Goal: Task Accomplishment & Management: Complete application form

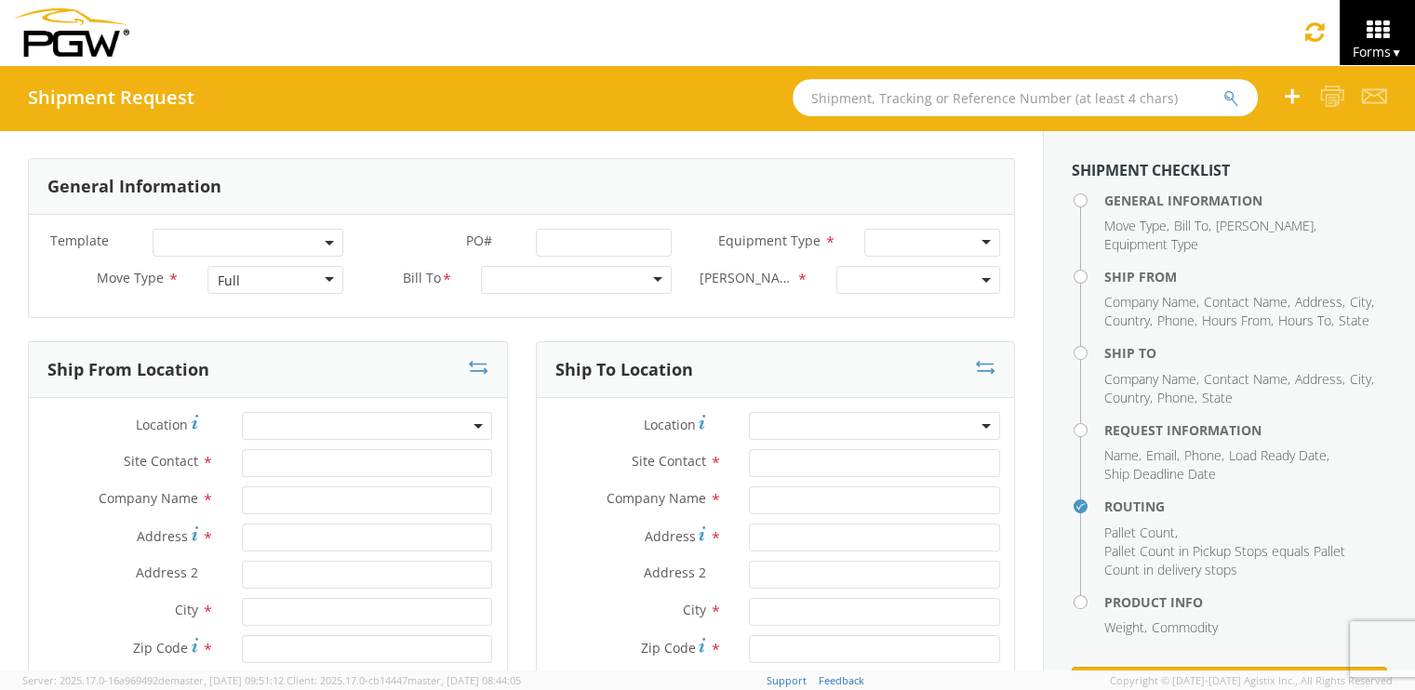
click at [830, 100] on input "text" at bounding box center [1024, 97] width 465 height 37
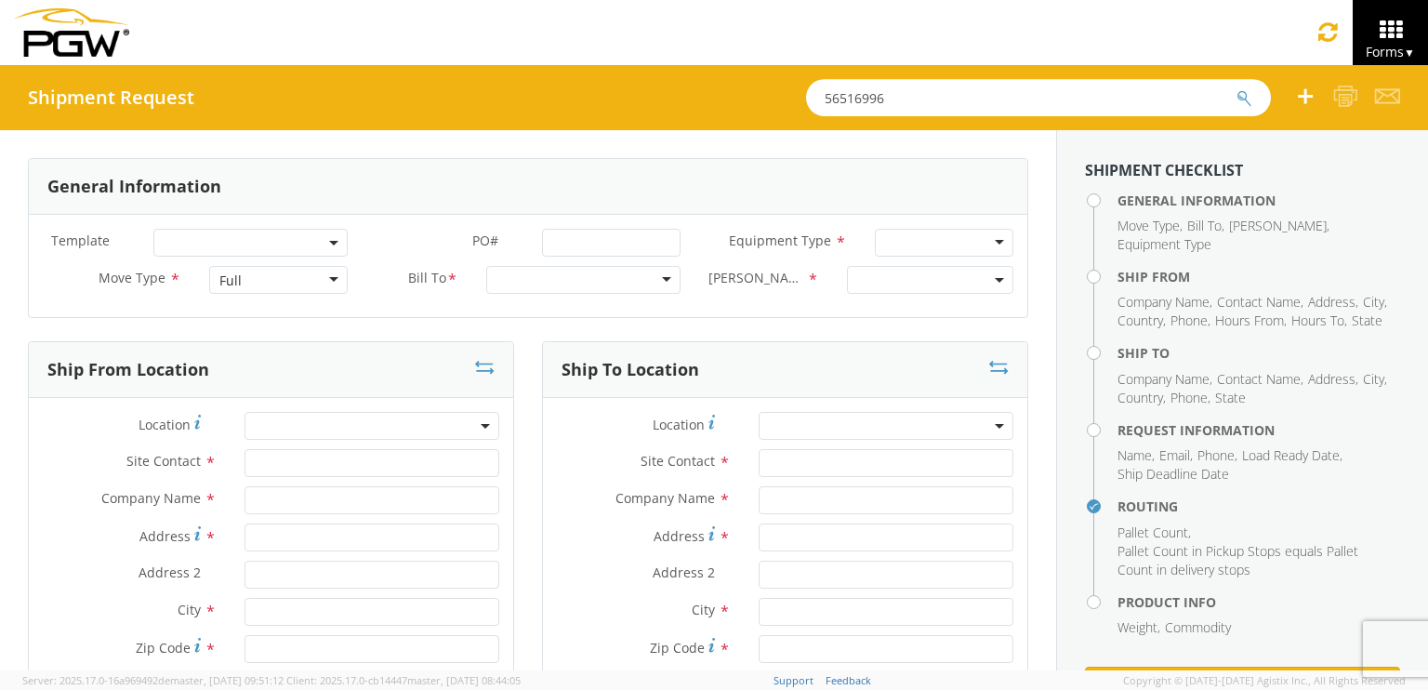
type input "56516996"
click at [1237, 88] on button "submit" at bounding box center [1245, 99] width 16 height 22
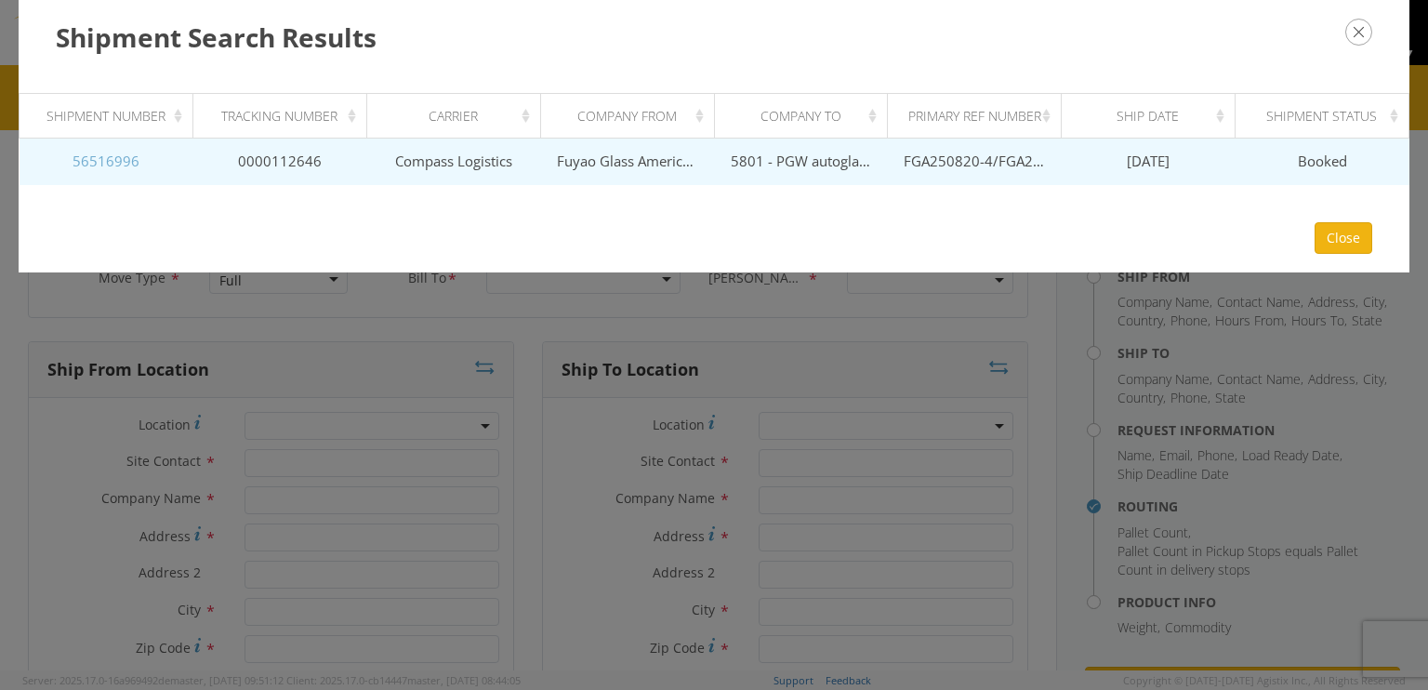
click at [126, 162] on link "56516996" at bounding box center [106, 161] width 67 height 19
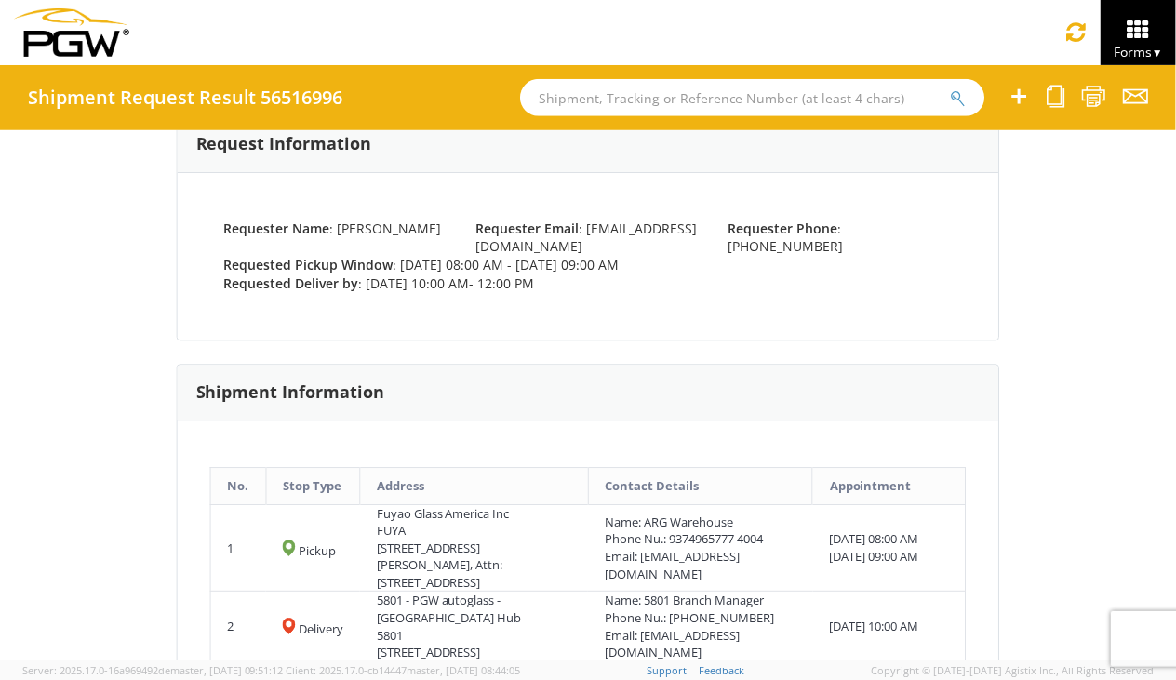
scroll to position [465, 0]
click at [1056, 100] on icon at bounding box center [1055, 96] width 18 height 23
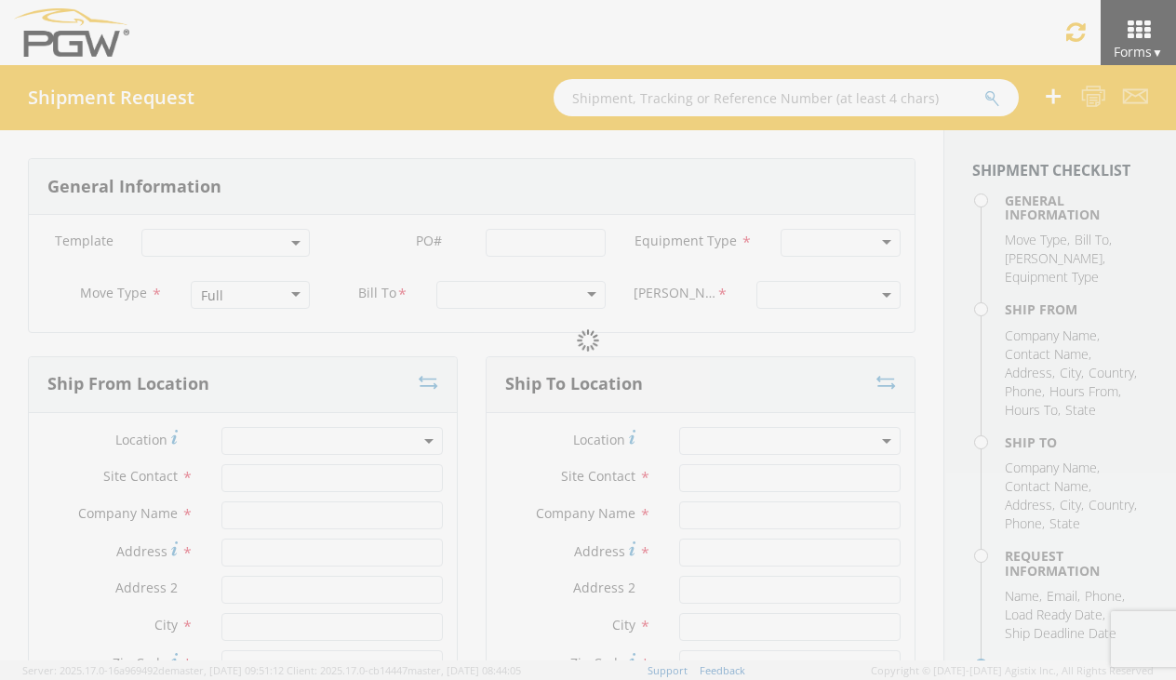
select select
type input "ARG Warehouse"
type input "Fuyao Glass America Inc"
type input "[STREET_ADDRESS][PERSON_NAME]"
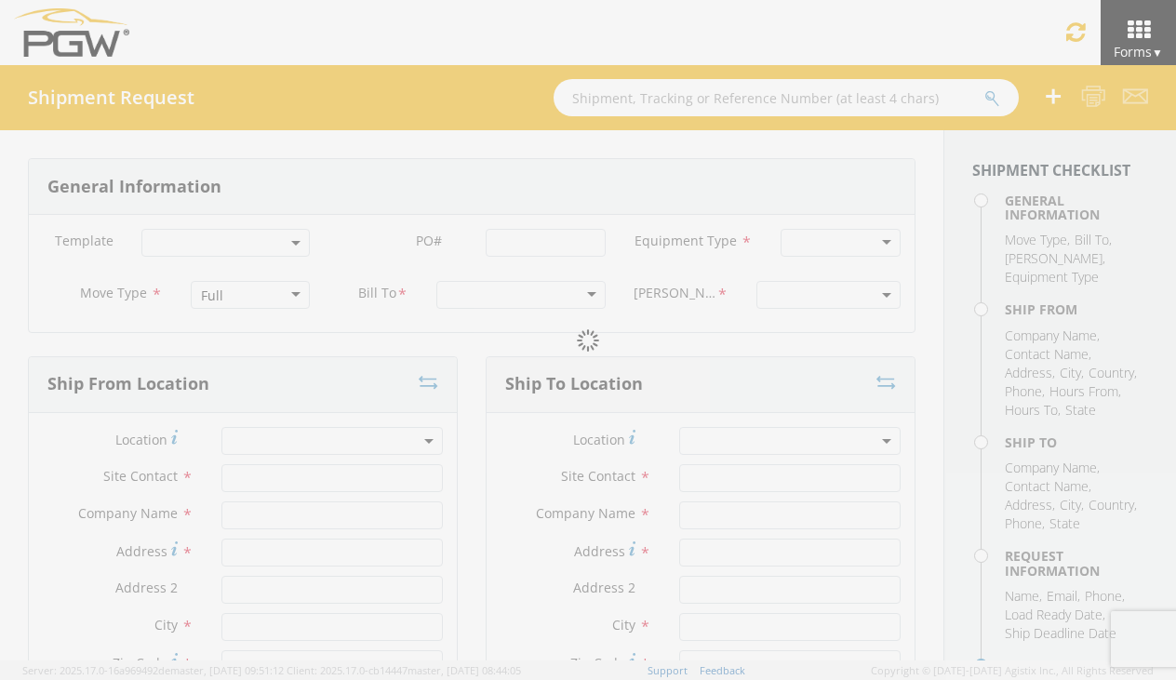
type input "Attn: 2601 ARG Warehouse"
type input "Moraine"
type input "45439"
type input "[EMAIL_ADDRESS][DOMAIN_NAME]"
type input "9374965777"
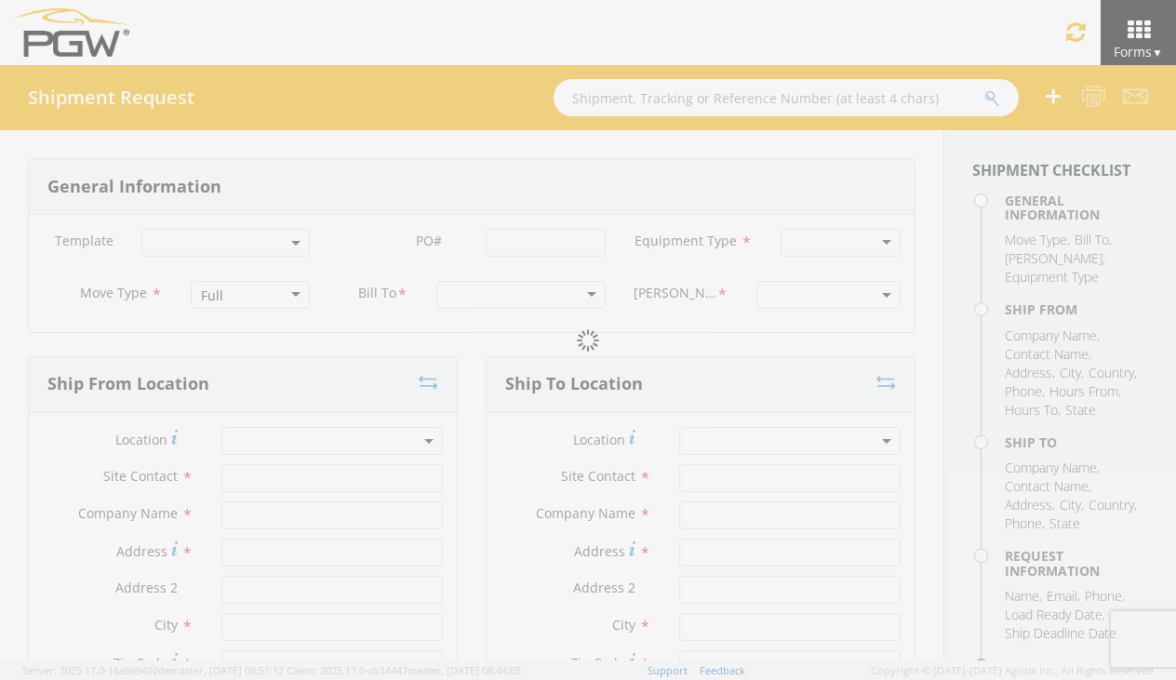
type input "4004"
type input "8:00 AM"
type input "9:00 AM"
type input "5801 Branch Manager"
type input "5801 - PGW autoglass - [GEOGRAPHIC_DATA] Hub"
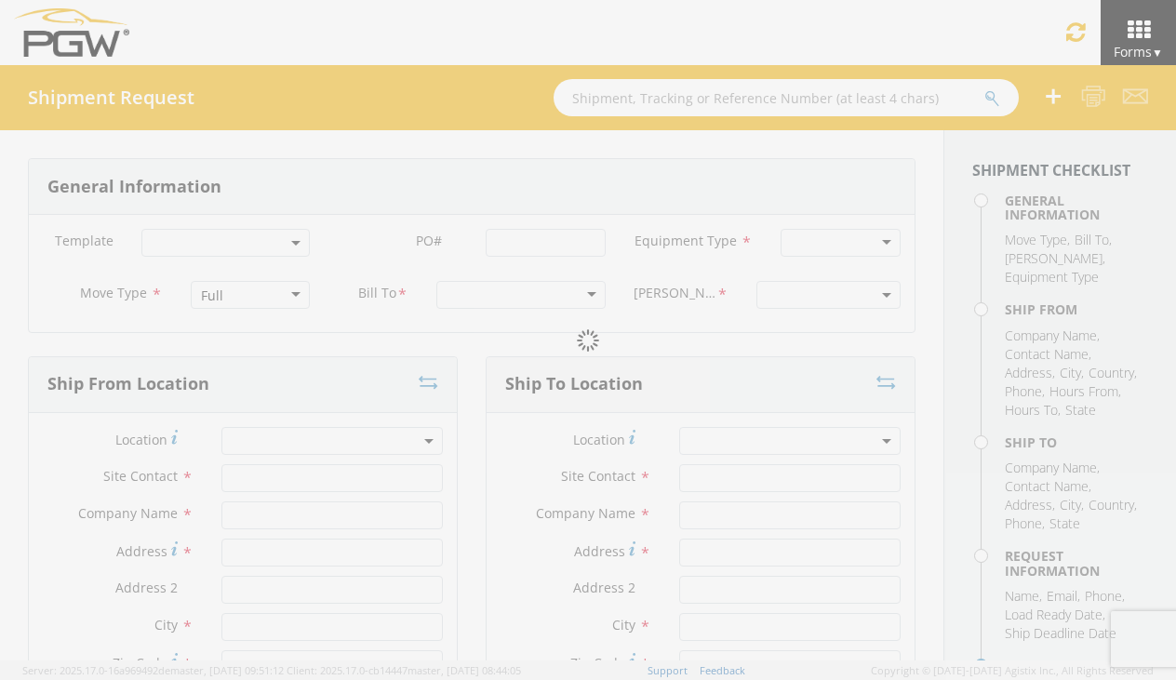
type input "5000 [GEOGRAPHIC_DATA]"
type input "[GEOGRAPHIC_DATA]"
type input "76115"
type input "[EMAIL_ADDRESS][DOMAIN_NAME]"
type input "[PHONE_NUMBER]"
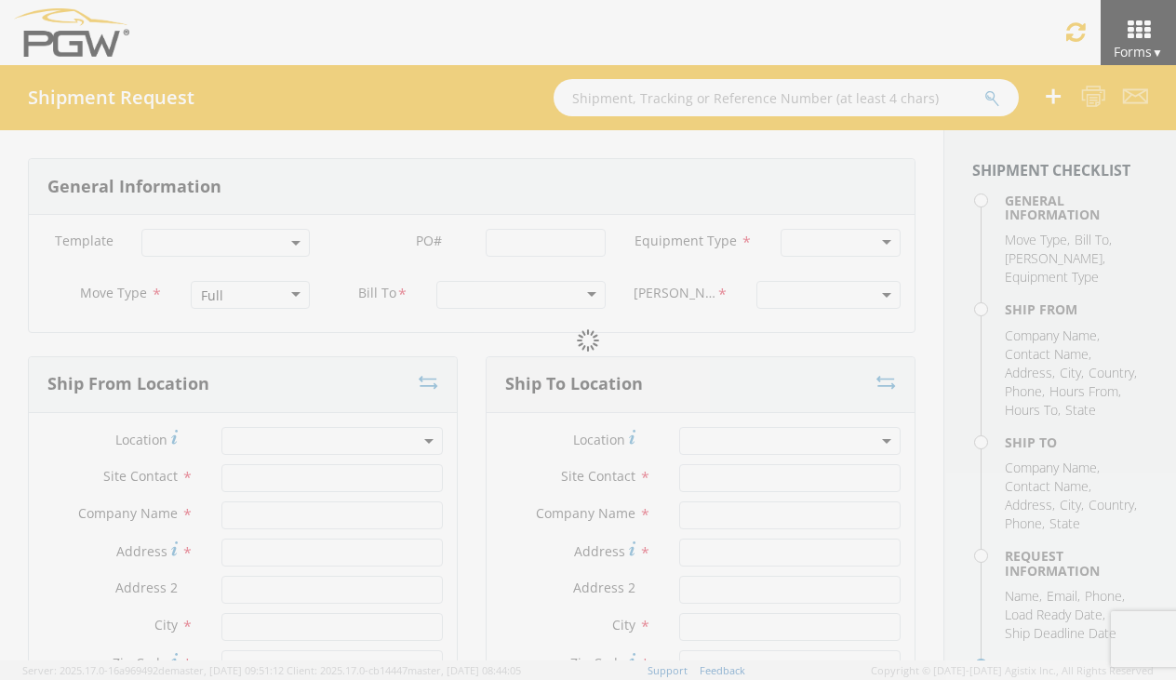
type input "10:00 AM"
type input "12:00 PM"
type input "[PERSON_NAME]"
type input "[EMAIL_ADDRESS][DOMAIN_NAME]"
checkbox input "true"
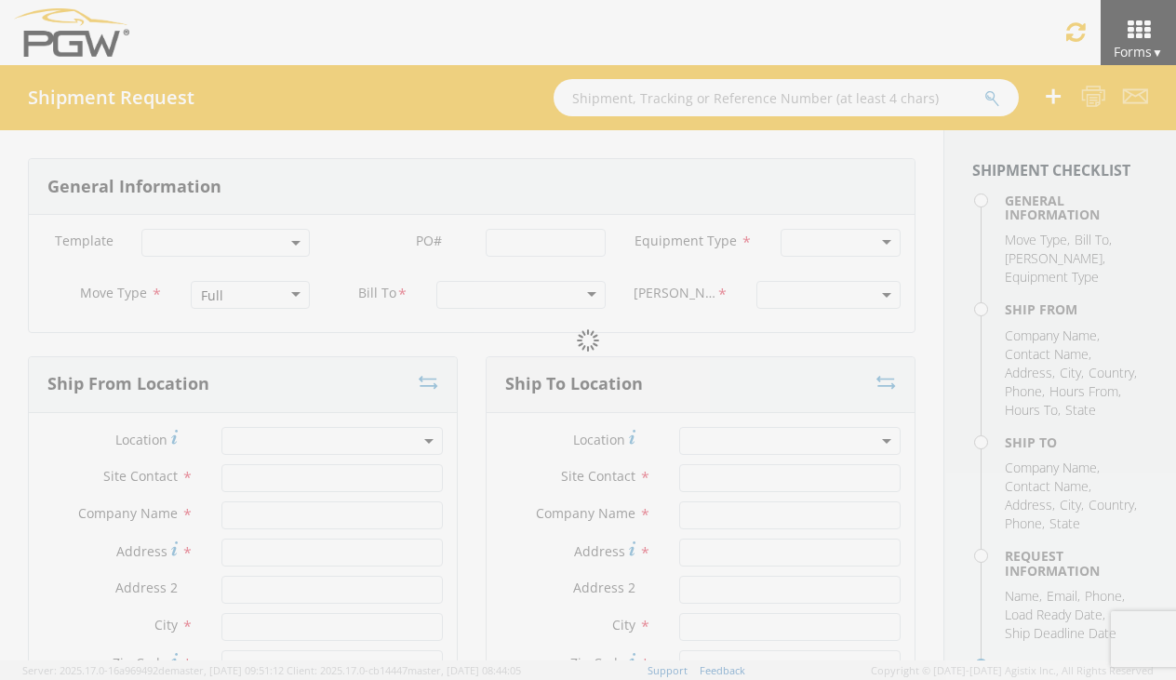
type input "[PHONE_NUMBER]"
type textarea "PGW Branch Direct - [GEOGRAPHIC_DATA] FGA250820-4/FGA250871-7/FGA250975-5/FGA25…"
type textarea "NO LTL Appt unless noted, ALL Truckload APPT Reqd."
type input "39000"
type input "48"
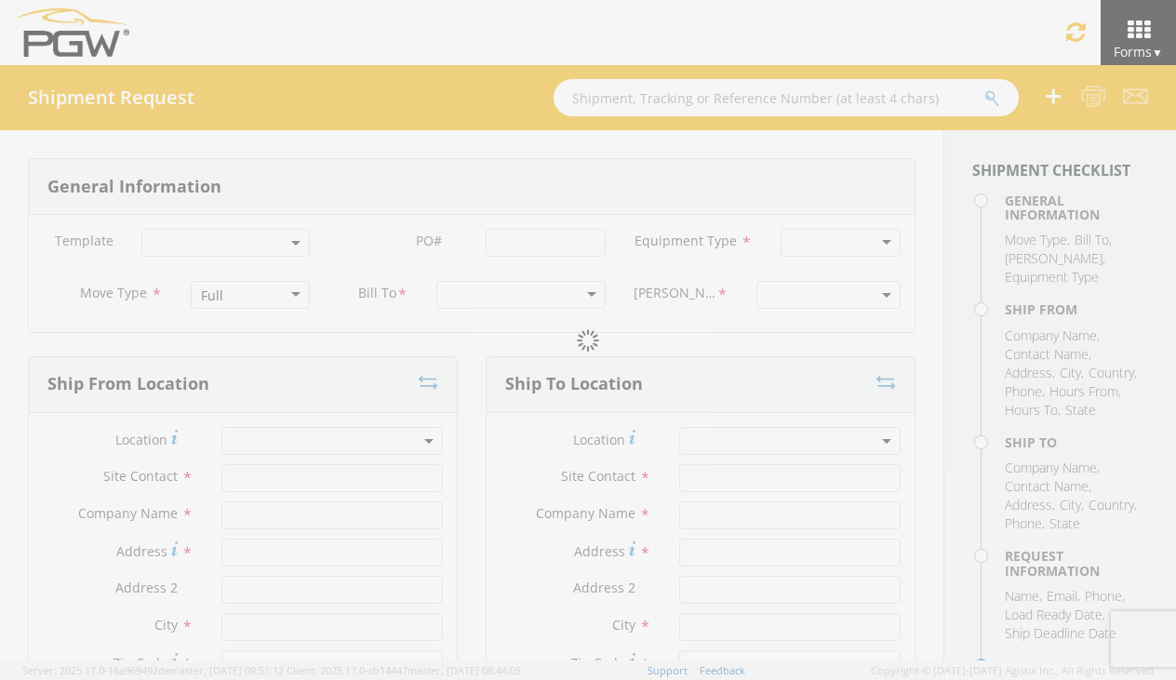
type textarea "PGW Branch Direct - [GEOGRAPHIC_DATA] FGA250820-4/FGA250871-7/FGA250975-5/FGA25…"
checkbox input "true"
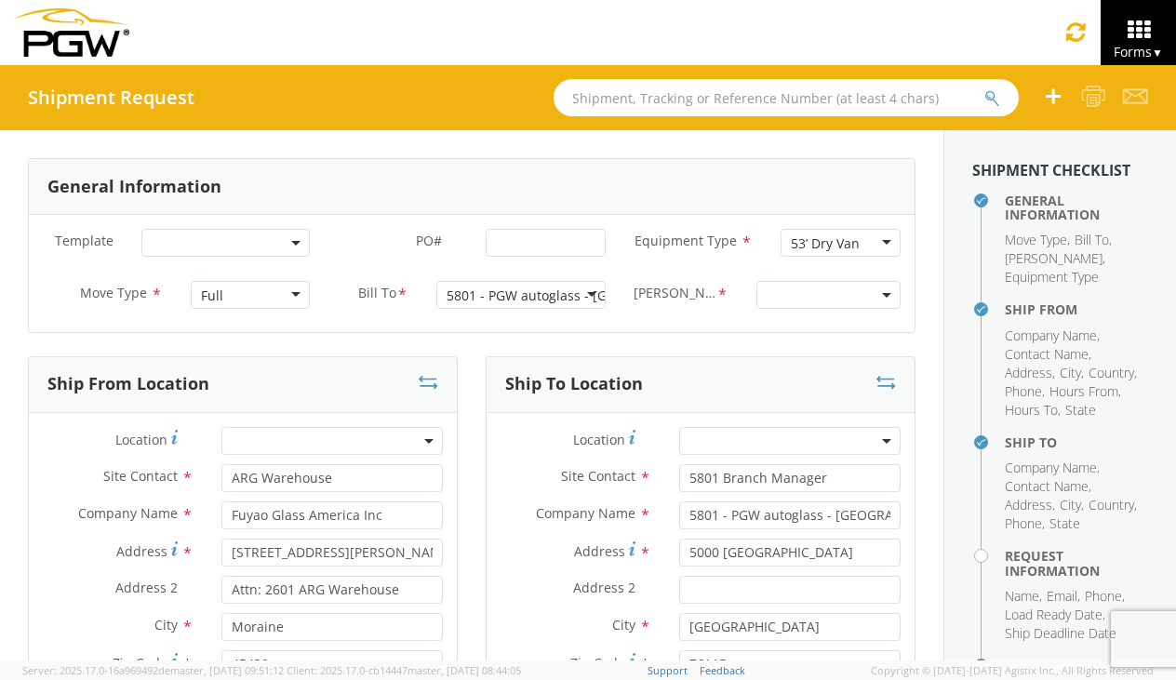
select select "5801-3600-50180-0000"
select select "62891"
click at [716, 445] on span "5801 - PGW autoglass - [GEOGRAPHIC_DATA] Hub" at bounding box center [789, 441] width 201 height 18
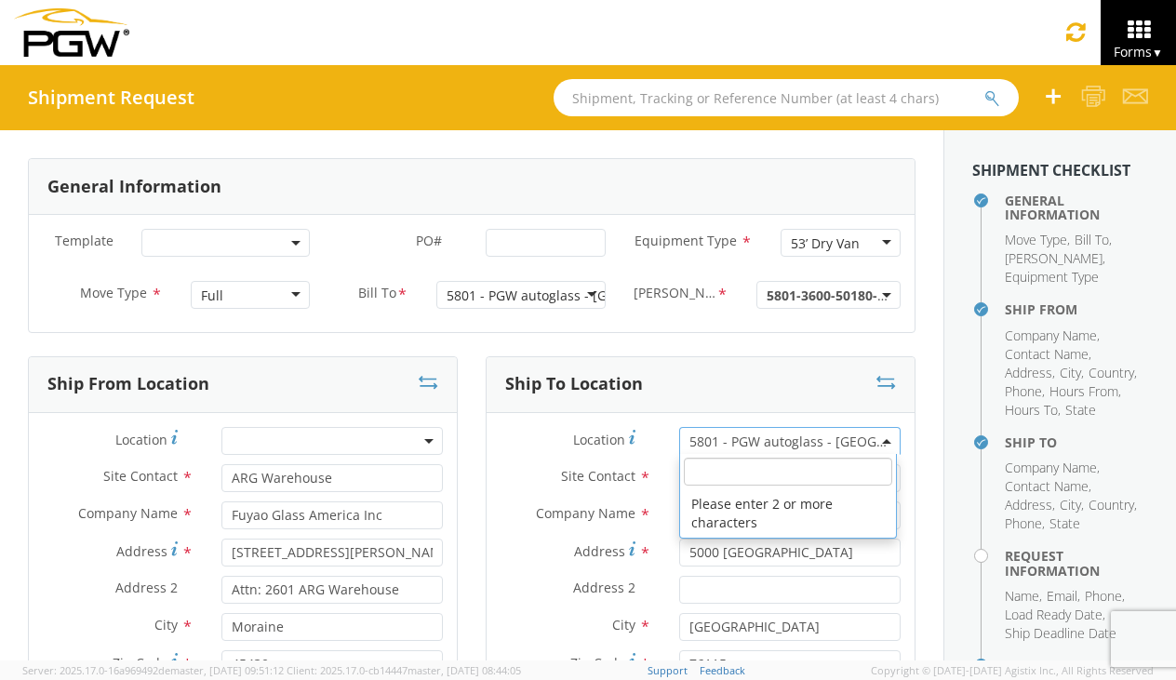
click at [741, 467] on input "search" at bounding box center [788, 472] width 208 height 28
type input "5810"
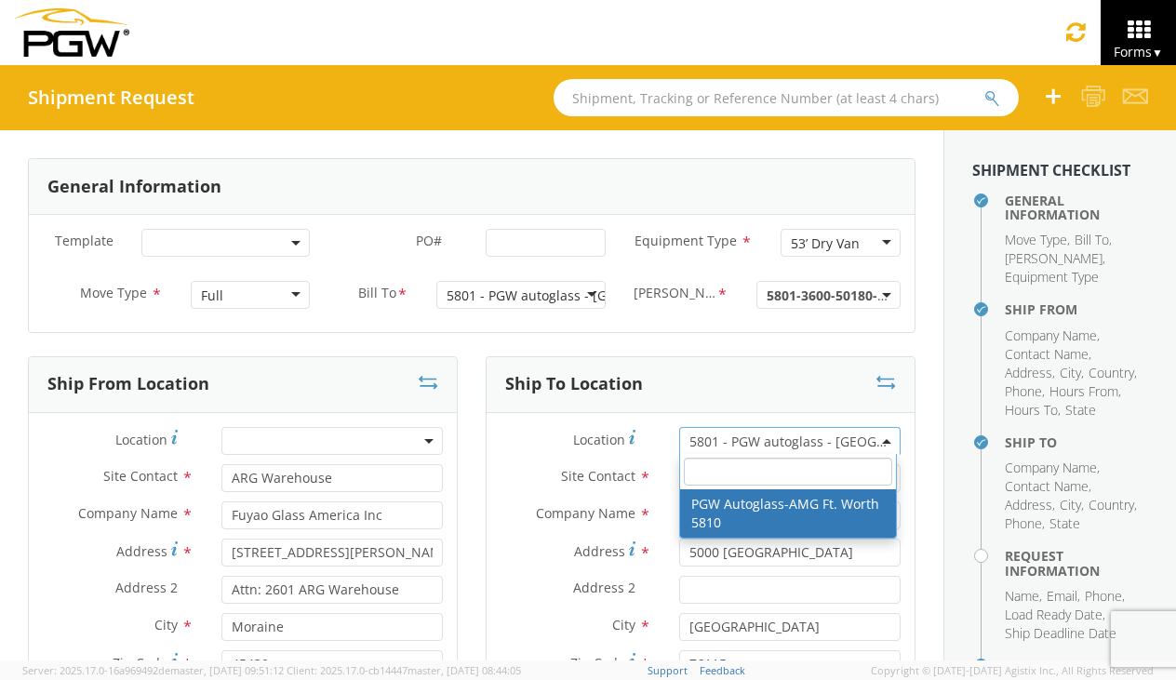
type input "PGW Autoglass-AMG Ft. Worth 5810"
type input "[STREET_ADDRESS]"
type input "Ft Worth"
type input "76111"
type input "12:00 AM"
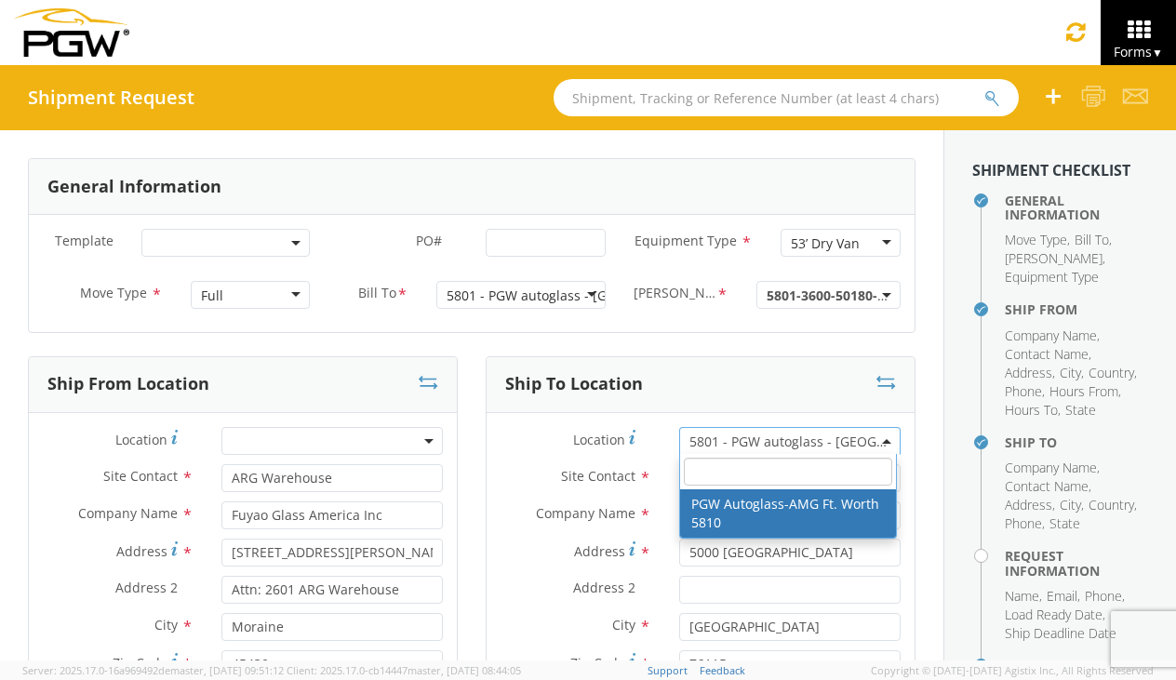
type input "12:00 AM"
select select "62933"
